Goal: Register for event/course

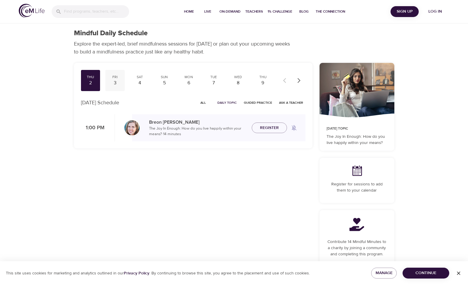
click at [119, 83] on div "3" at bounding box center [115, 83] width 15 height 7
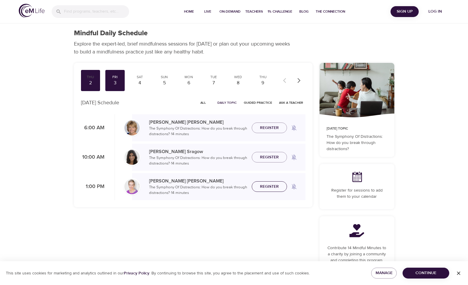
click at [266, 185] on span "Register" at bounding box center [269, 186] width 19 height 7
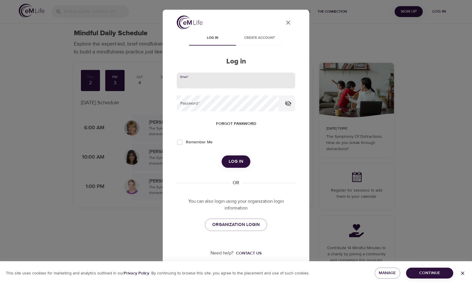
click at [214, 85] on input "email" at bounding box center [236, 80] width 119 height 16
type input "[PERSON_NAME][EMAIL_ADDRESS][PERSON_NAME][DOMAIN_NAME]"
click at [179, 142] on input "Remember Me" at bounding box center [180, 142] width 12 height 12
checkbox input "true"
click at [234, 160] on span "Log in" at bounding box center [236, 162] width 15 height 8
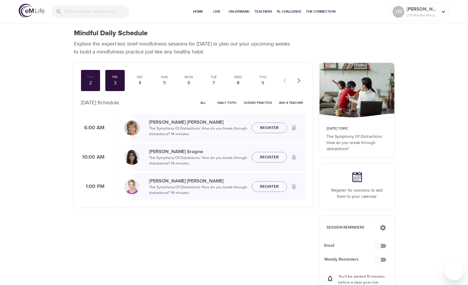
checkbox input "true"
click at [275, 183] on span "Register" at bounding box center [269, 186] width 19 height 7
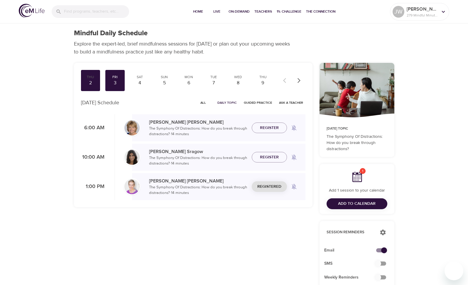
click at [345, 204] on span "Add to Calendar" at bounding box center [357, 203] width 38 height 7
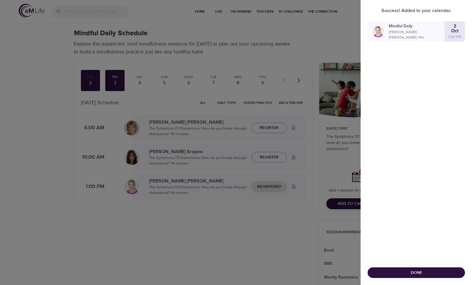
click at [263, 56] on div at bounding box center [236, 142] width 472 height 285
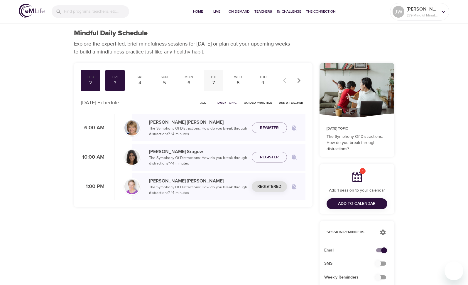
click at [214, 82] on div "7" at bounding box center [213, 83] width 15 height 7
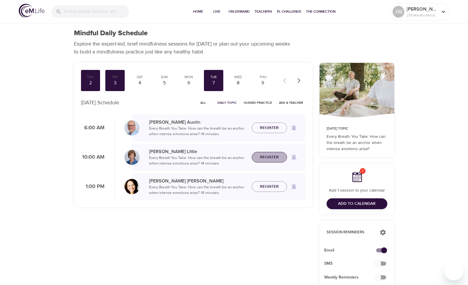
click at [266, 155] on span "Register" at bounding box center [269, 156] width 19 height 7
click at [238, 78] on div "Wed" at bounding box center [238, 77] width 15 height 5
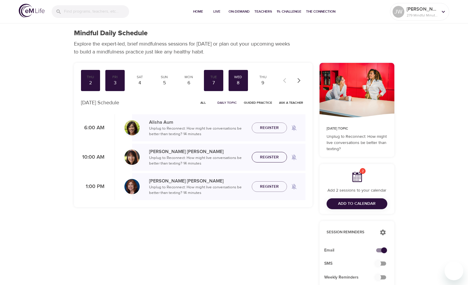
click at [266, 156] on span "Register" at bounding box center [269, 156] width 19 height 7
click at [263, 84] on div "9" at bounding box center [263, 83] width 15 height 7
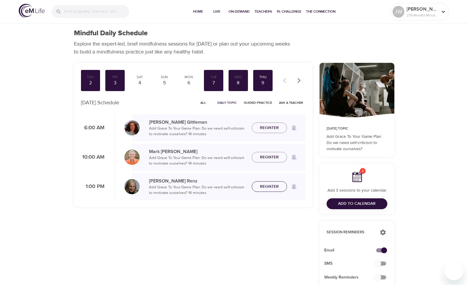
click at [262, 185] on span "Register" at bounding box center [269, 186] width 19 height 7
click at [298, 82] on icon "button" at bounding box center [298, 80] width 3 height 5
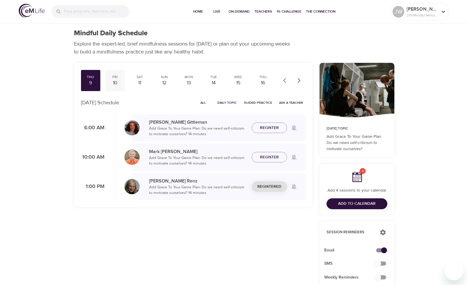
click at [111, 83] on div "10" at bounding box center [115, 83] width 15 height 7
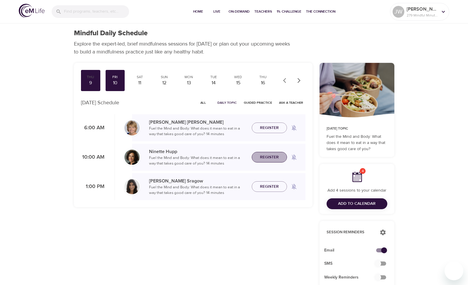
click at [263, 156] on span "Register" at bounding box center [269, 156] width 19 height 7
click at [187, 82] on div "13" at bounding box center [189, 83] width 15 height 7
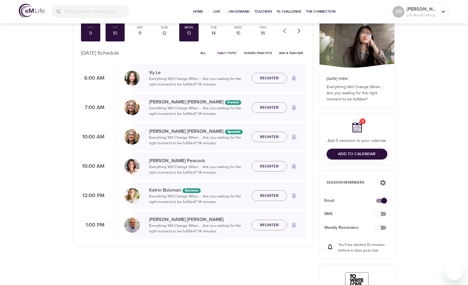
scroll to position [59, 0]
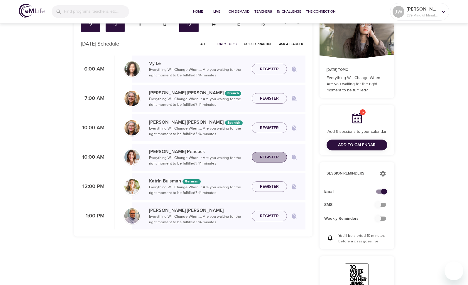
click at [276, 156] on span "Register" at bounding box center [269, 156] width 19 height 7
click at [219, 25] on div "14" at bounding box center [213, 24] width 15 height 7
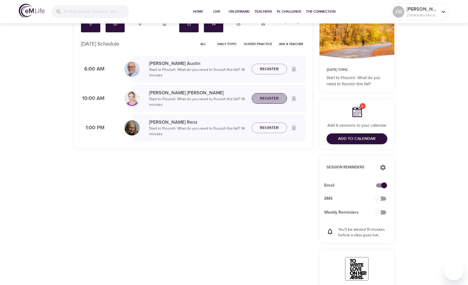
click at [275, 100] on span "Register" at bounding box center [269, 98] width 19 height 7
click at [242, 28] on div "Wed 15" at bounding box center [238, 21] width 19 height 21
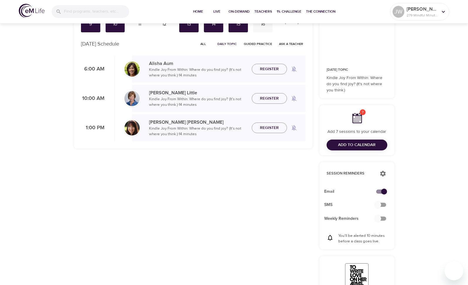
click at [260, 27] on div "16" at bounding box center [263, 24] width 15 height 7
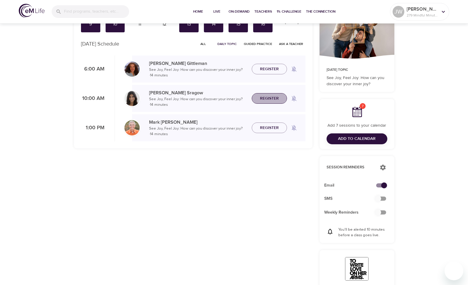
click at [260, 97] on span "Register" at bounding box center [269, 98] width 19 height 7
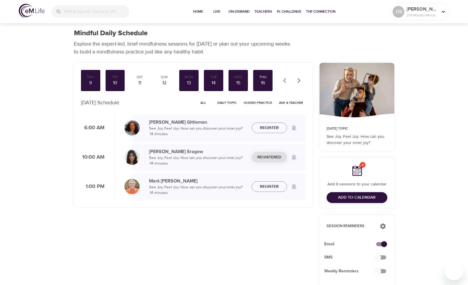
click at [301, 80] on icon "button" at bounding box center [299, 80] width 6 height 6
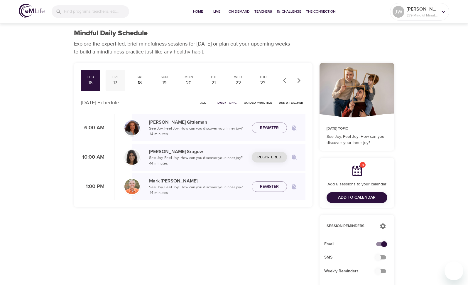
click at [119, 82] on div "17" at bounding box center [115, 83] width 15 height 7
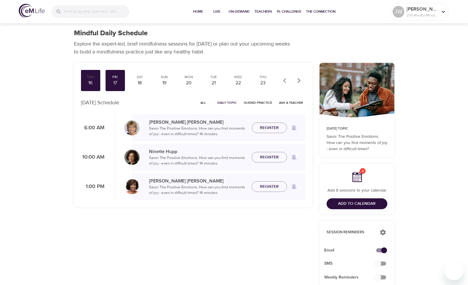
click at [340, 205] on span "Add to Calendar" at bounding box center [357, 203] width 38 height 7
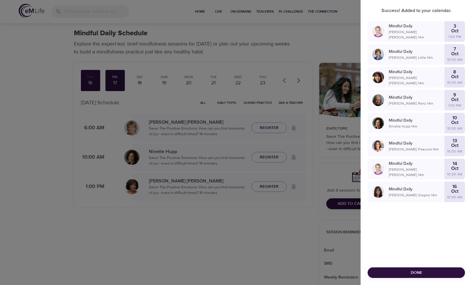
click at [264, 234] on div at bounding box center [236, 142] width 472 height 285
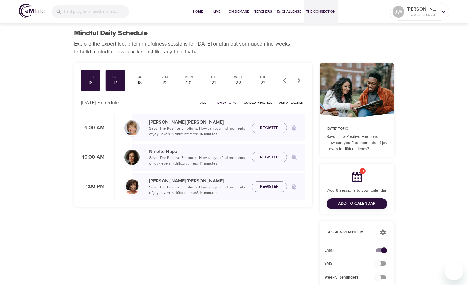
click at [319, 21] on button "The Connection" at bounding box center [321, 11] width 34 height 23
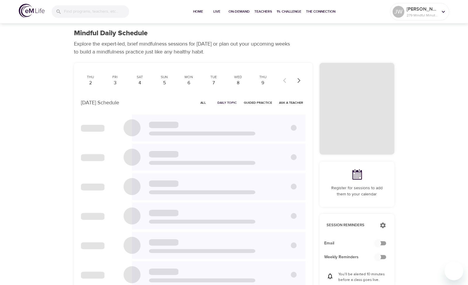
checkbox input "true"
